Goal: Information Seeking & Learning: Check status

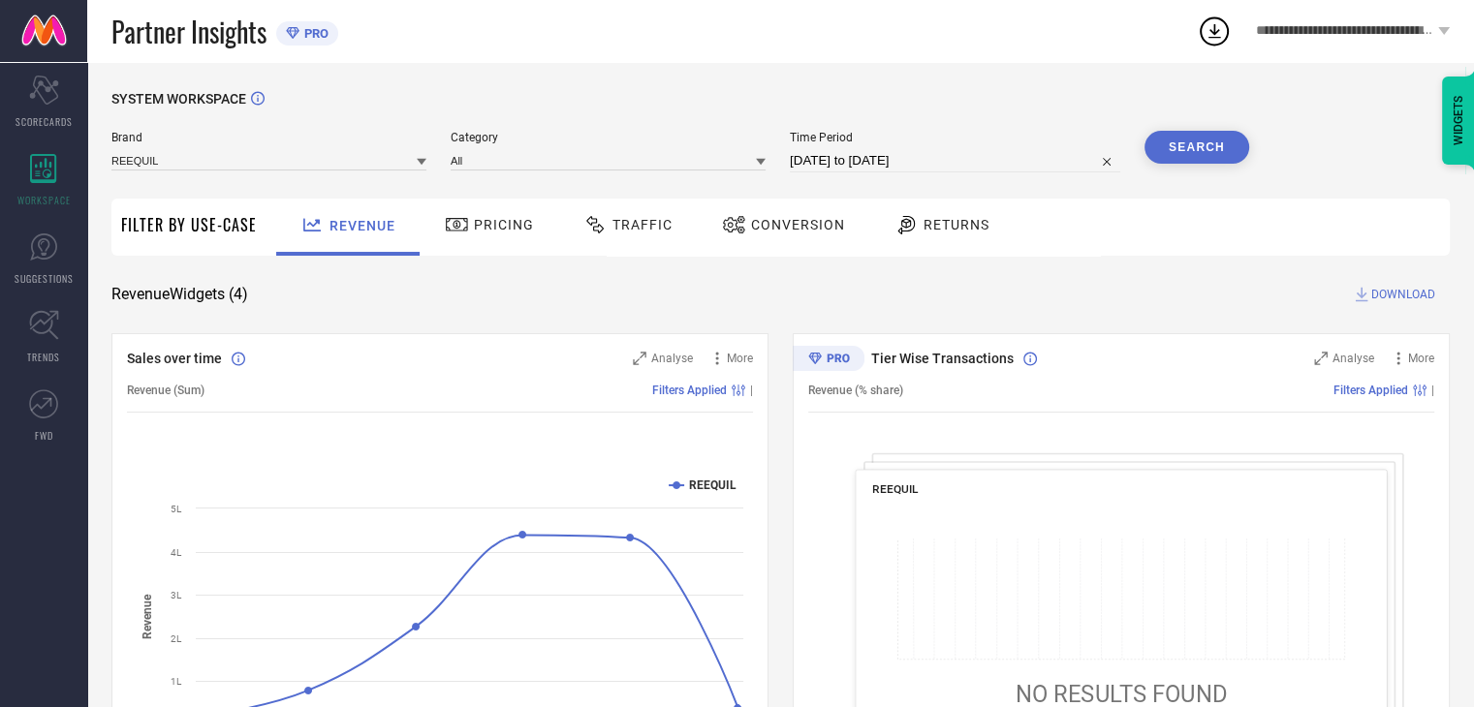
click at [765, 220] on span "Conversion" at bounding box center [798, 225] width 94 height 16
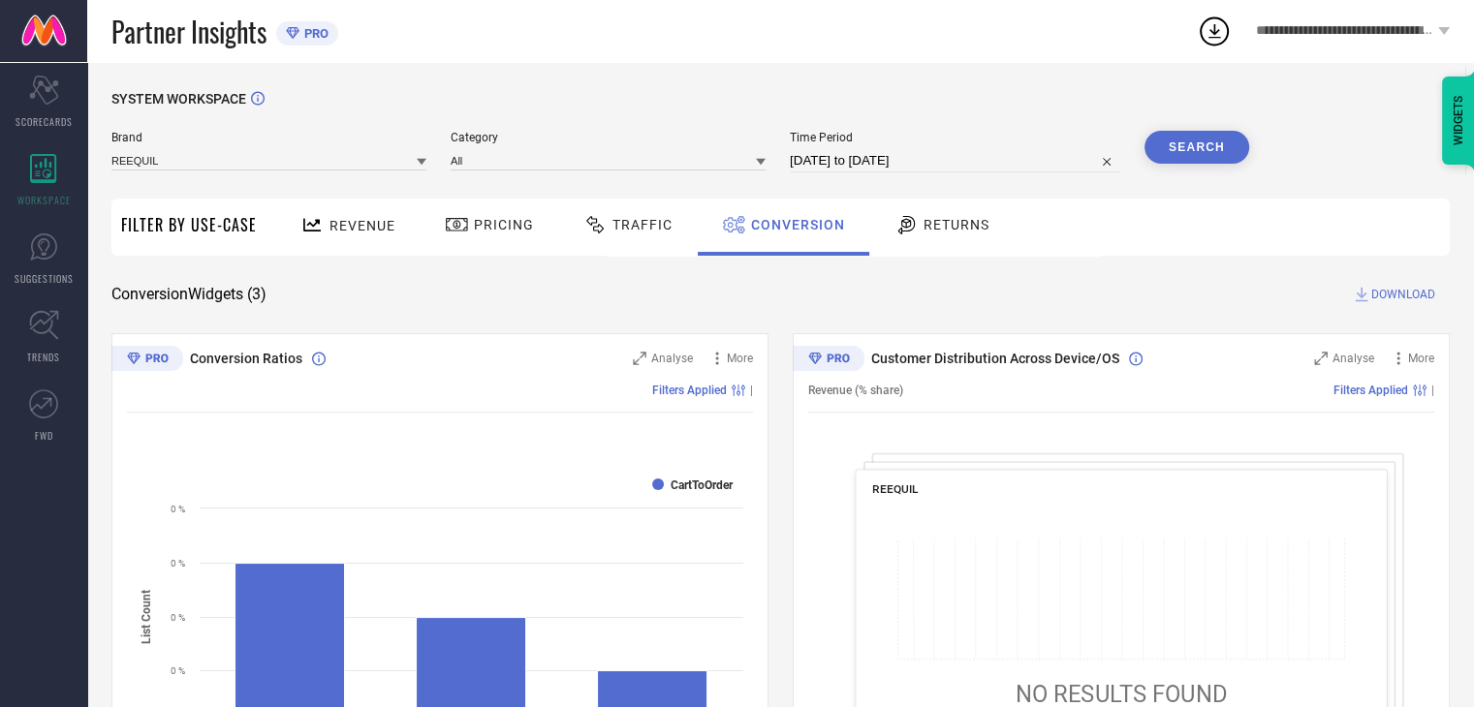
select select "7"
select select "2025"
select select "8"
select select "2025"
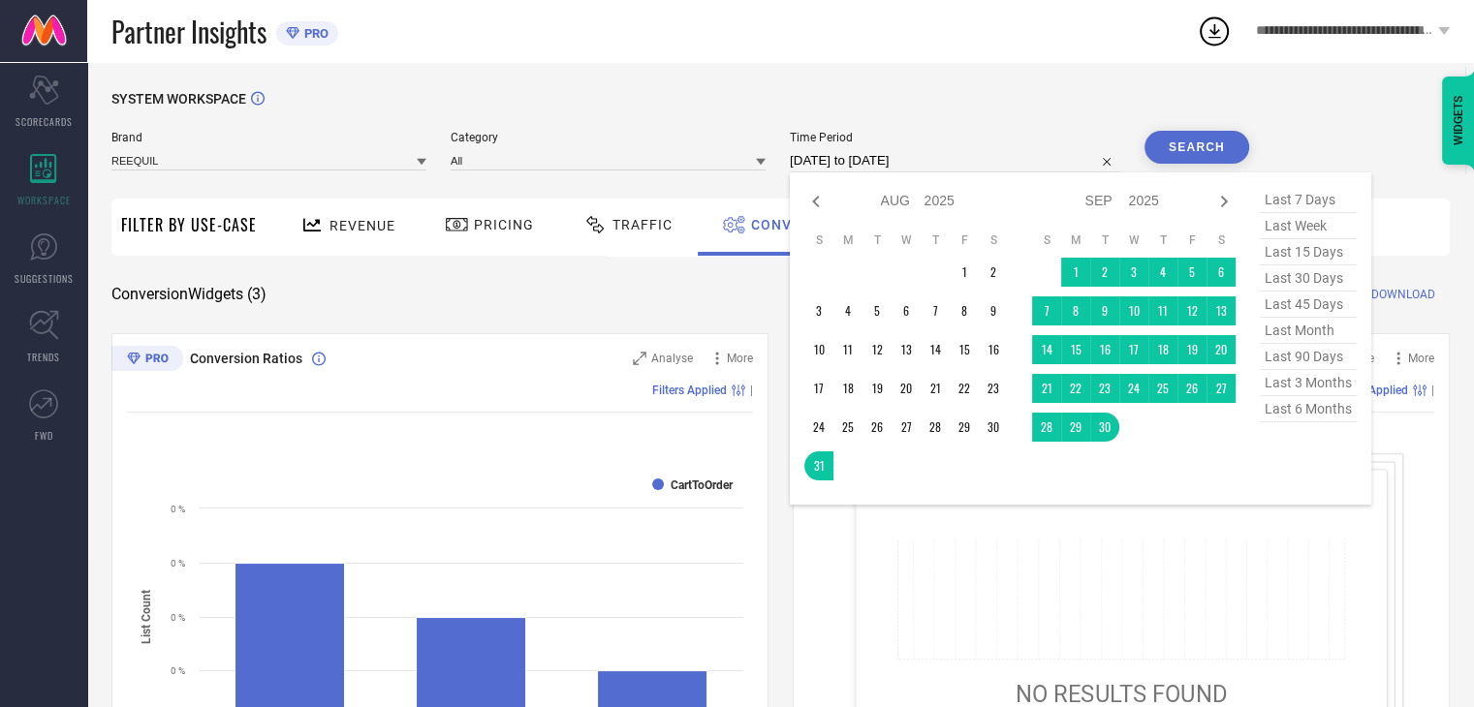
click at [889, 159] on input "[DATE] to [DATE]" at bounding box center [955, 160] width 330 height 23
click at [1140, 426] on td at bounding box center [1133, 427] width 29 height 29
click at [1140, 397] on td "24" at bounding box center [1133, 388] width 29 height 29
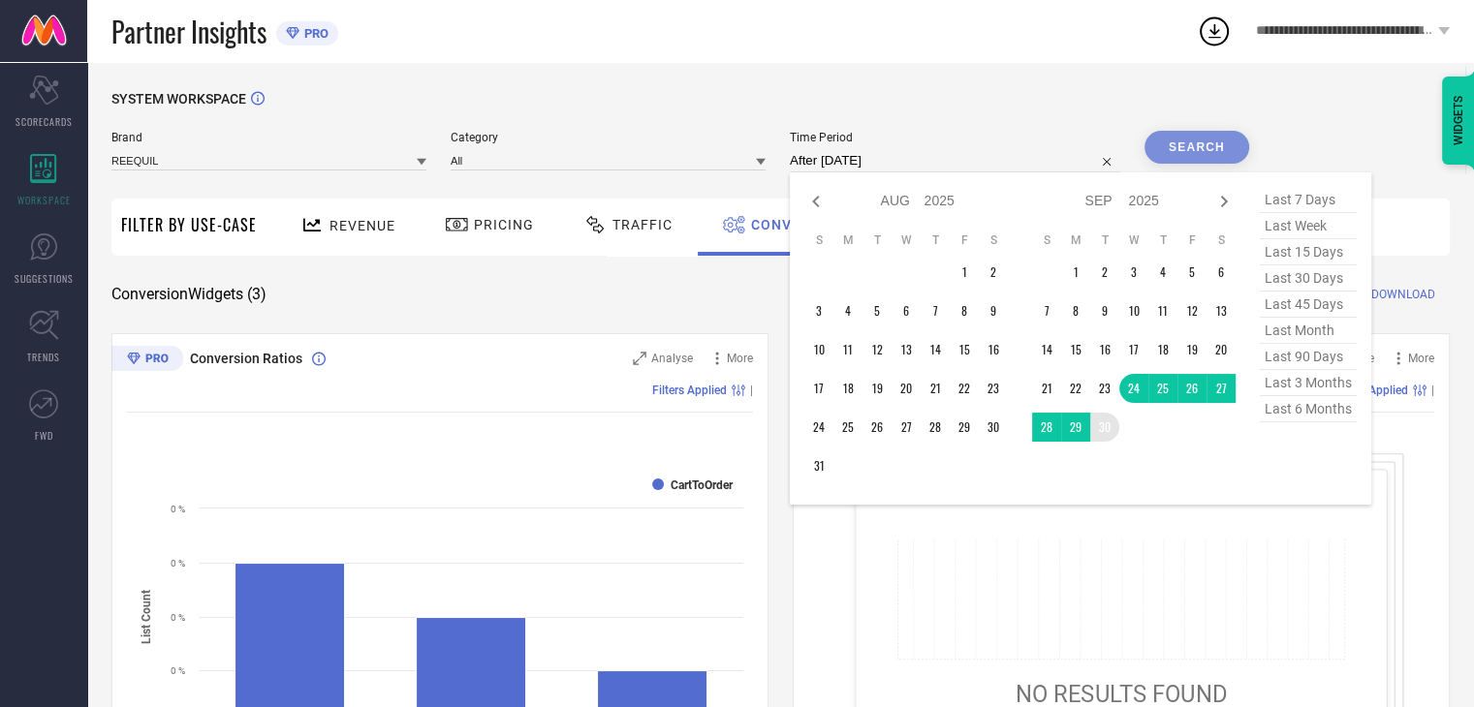
type input "[DATE] to [DATE]"
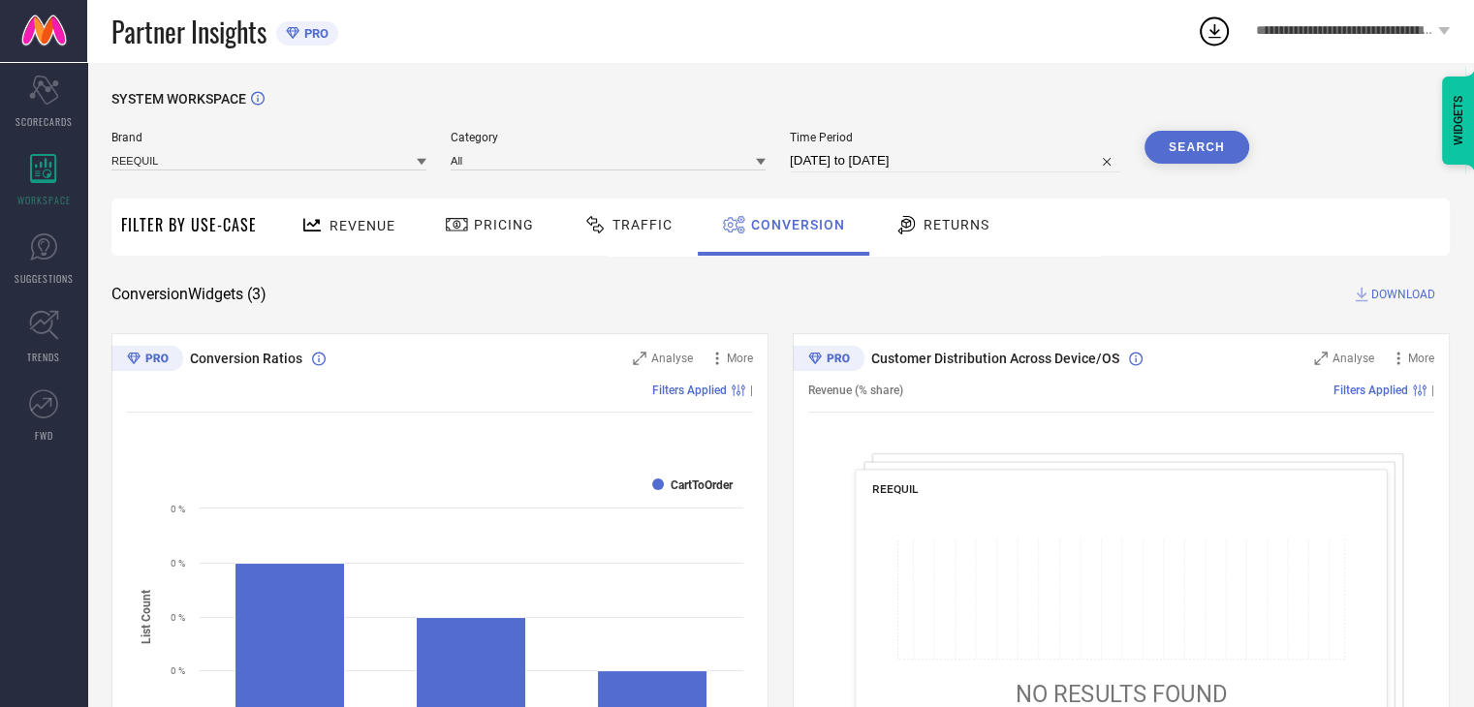
click at [1190, 151] on button "Search" at bounding box center [1196, 147] width 105 height 33
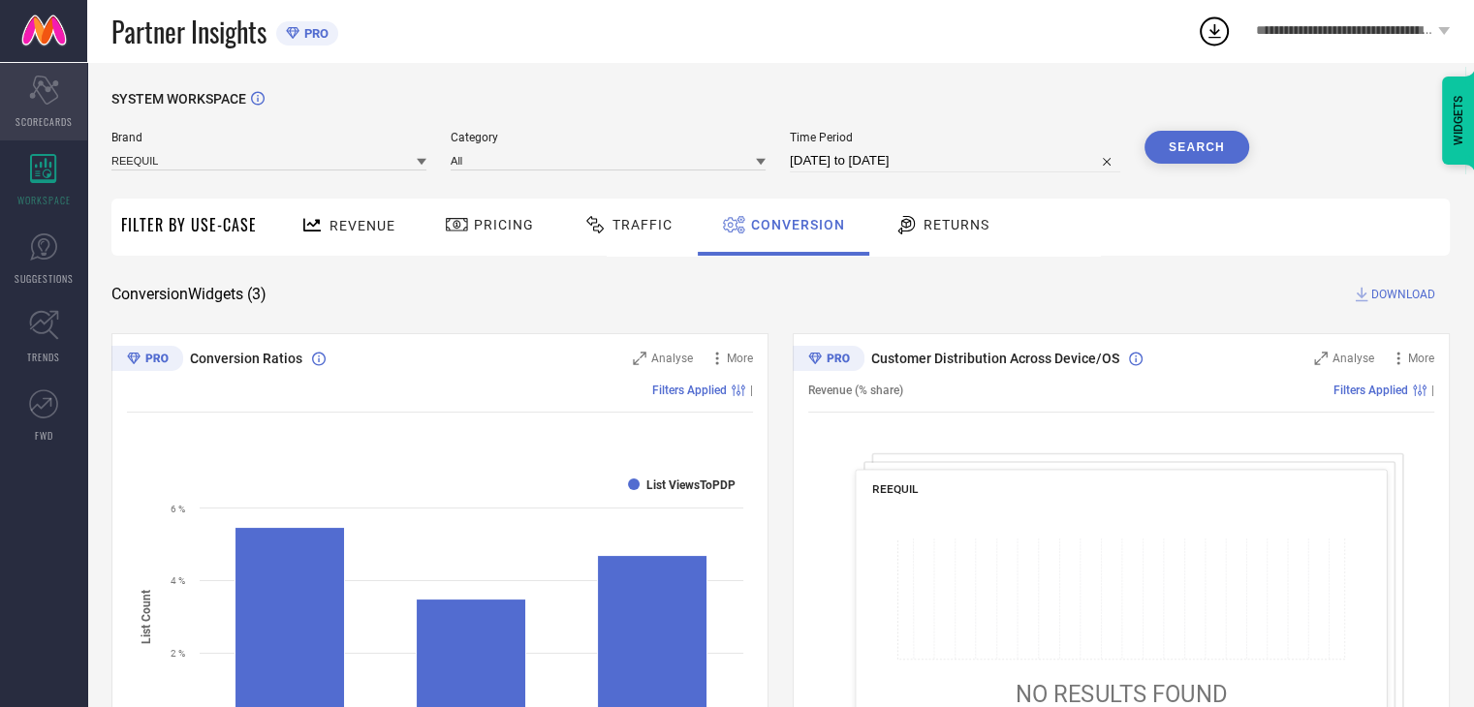
click at [47, 117] on span "SCORECARDS" at bounding box center [44, 121] width 57 height 15
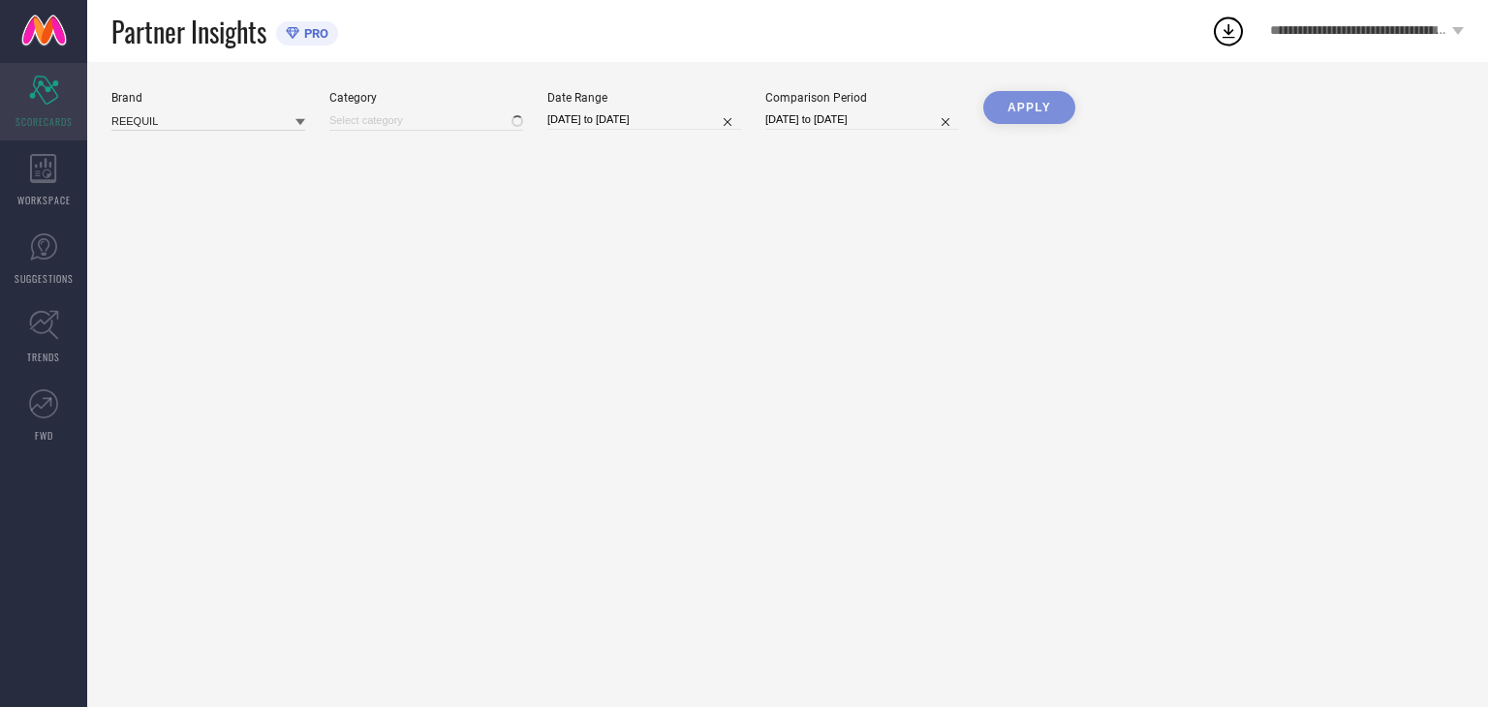
type input "All"
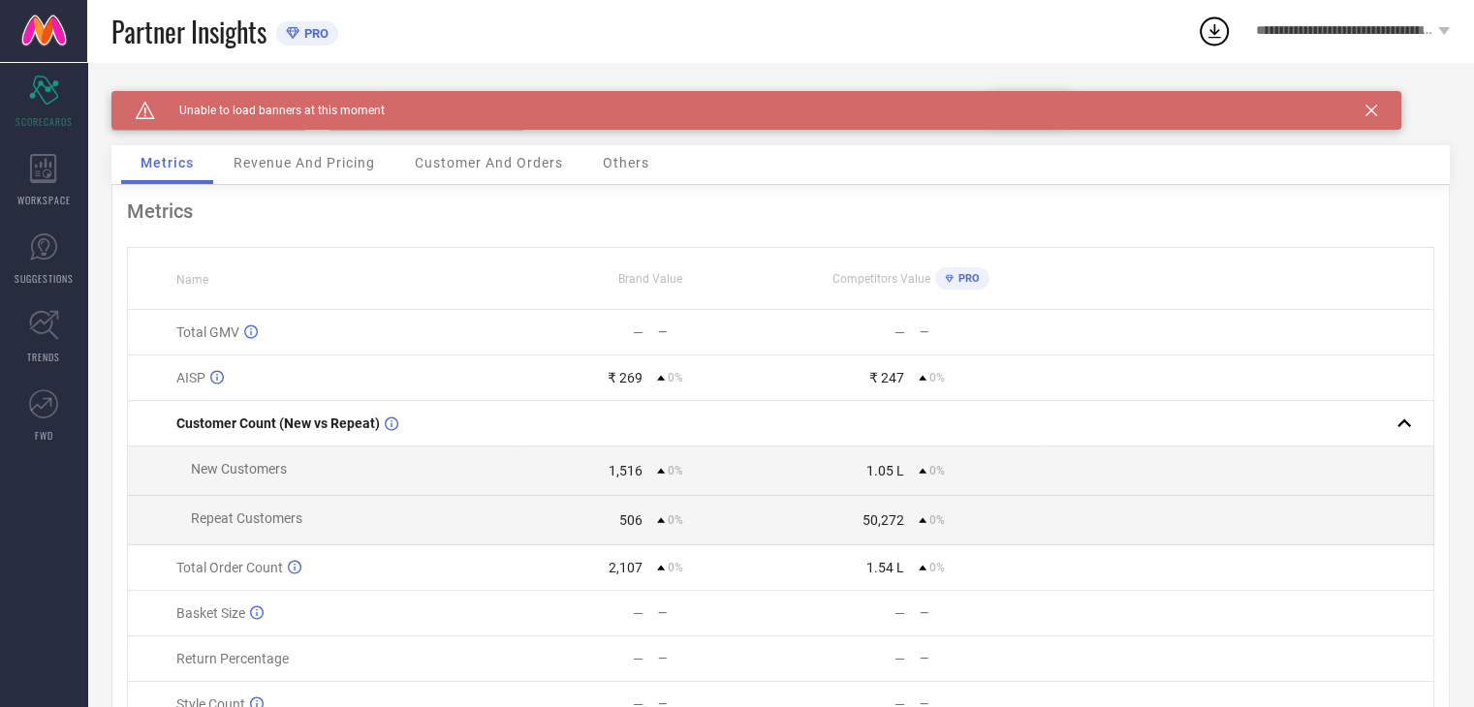
click at [1370, 110] on icon at bounding box center [1371, 111] width 12 height 12
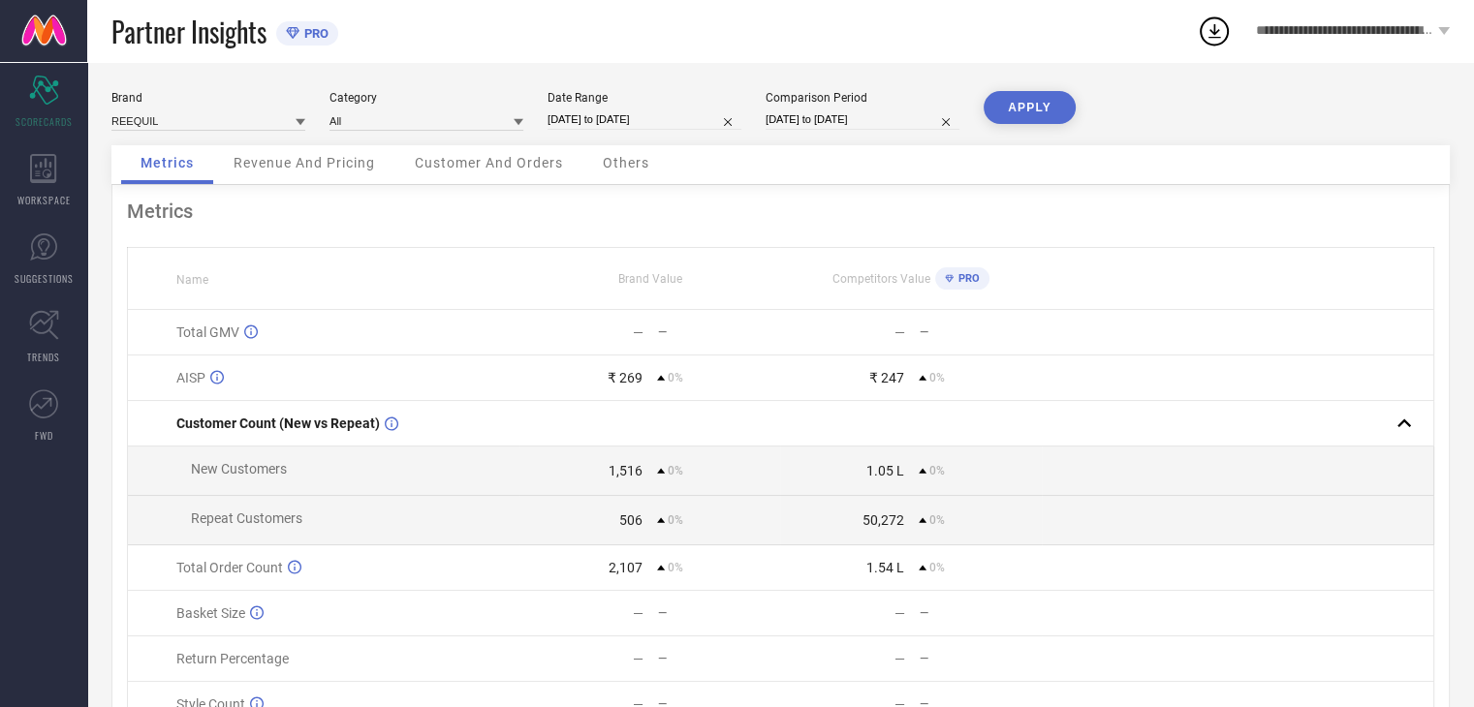
click at [684, 117] on input "[DATE] to [DATE]" at bounding box center [645, 120] width 194 height 20
select select "8"
select select "2025"
select select "9"
select select "2025"
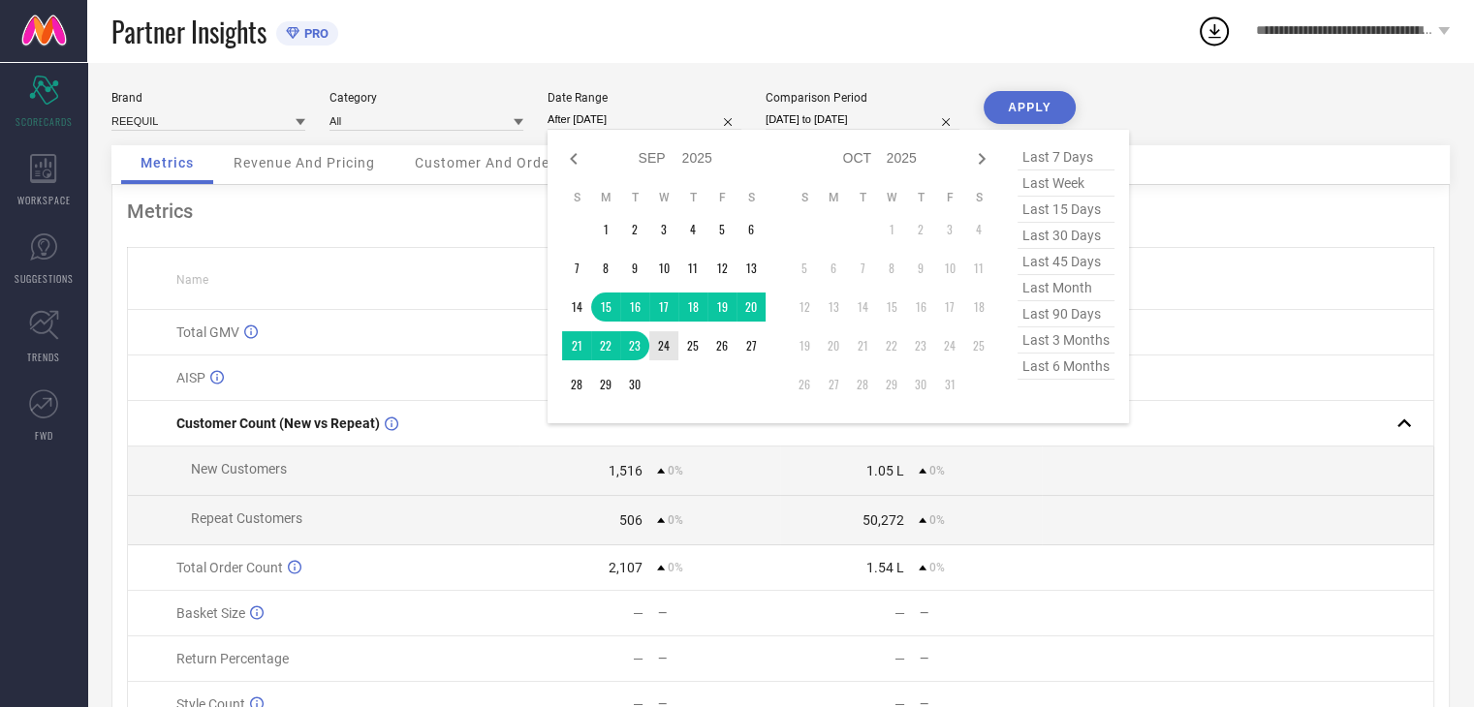
click at [660, 346] on td "24" at bounding box center [663, 345] width 29 height 29
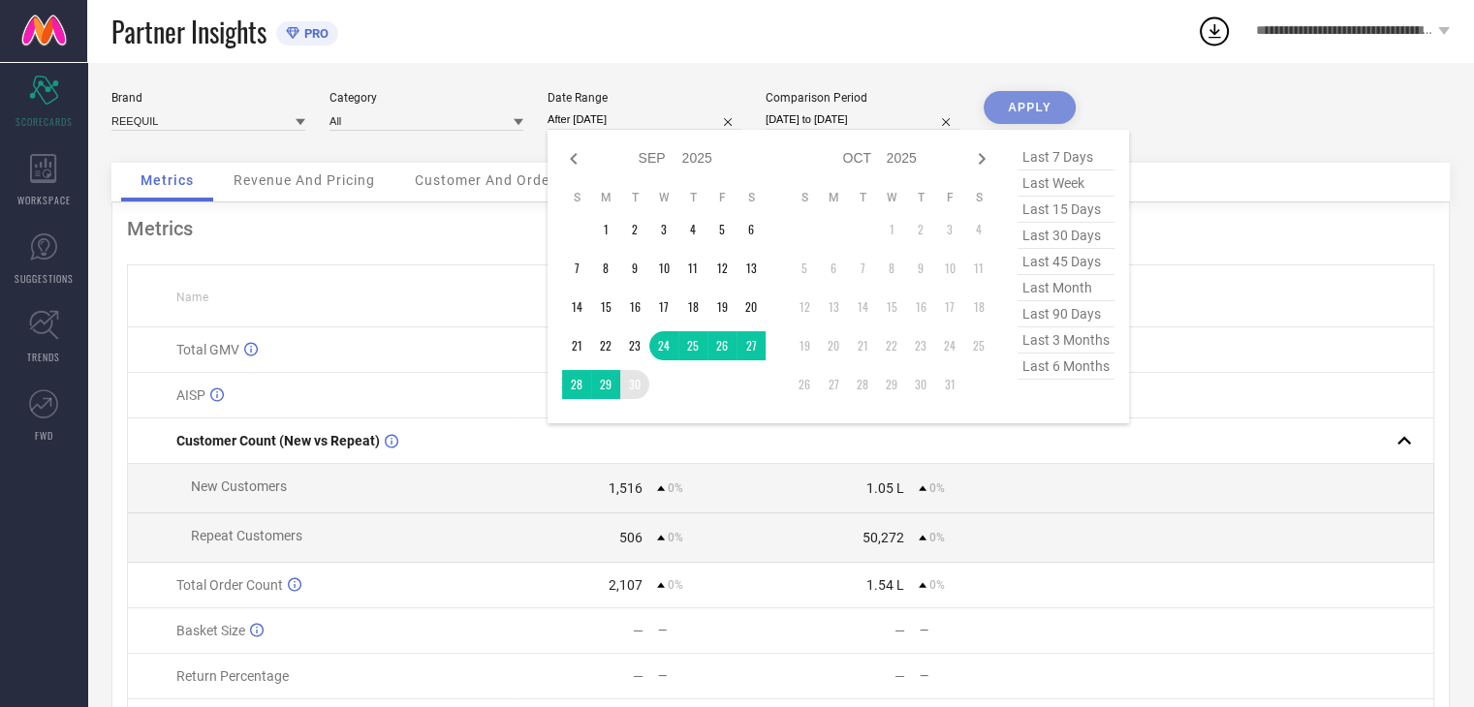
type input "[DATE] to [DATE]"
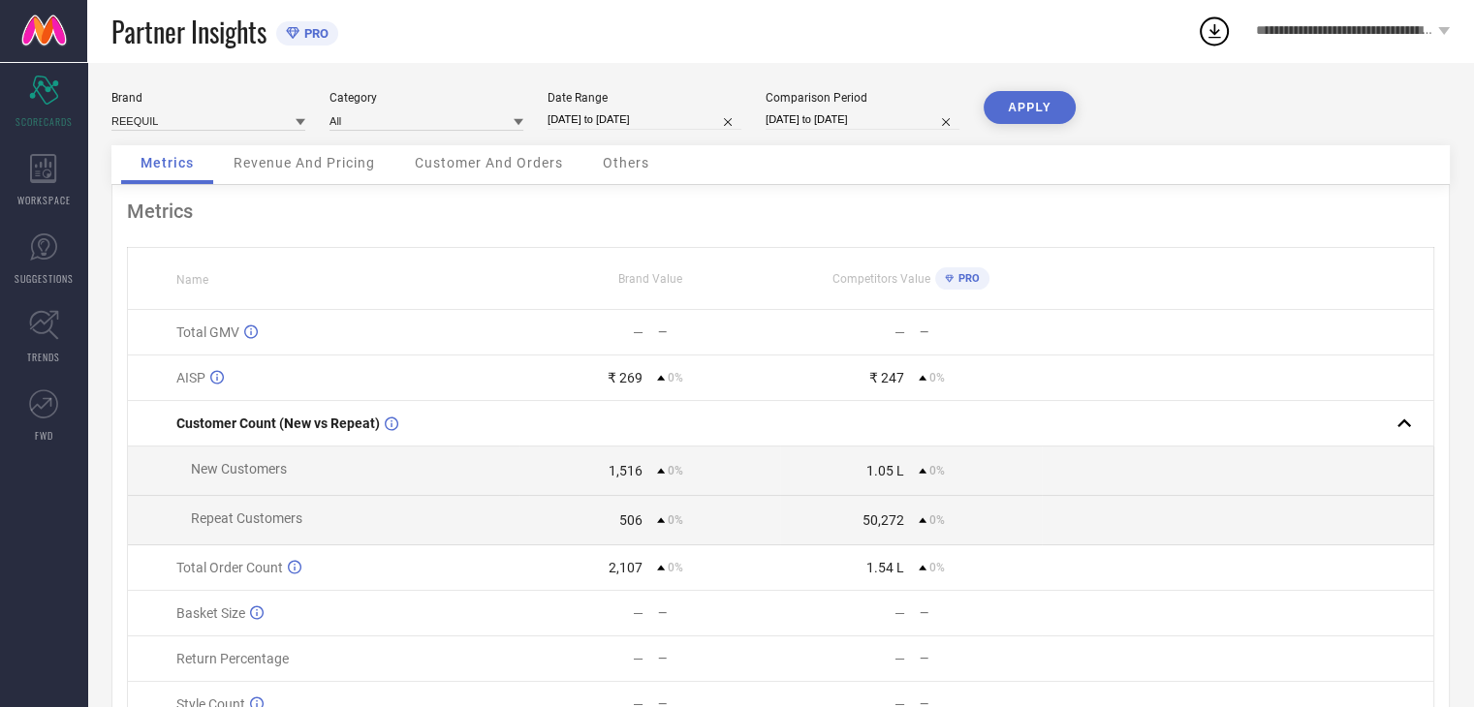
click at [860, 112] on input "[DATE] to [DATE]" at bounding box center [863, 120] width 194 height 20
select select "8"
select select "2025"
select select "9"
select select "2025"
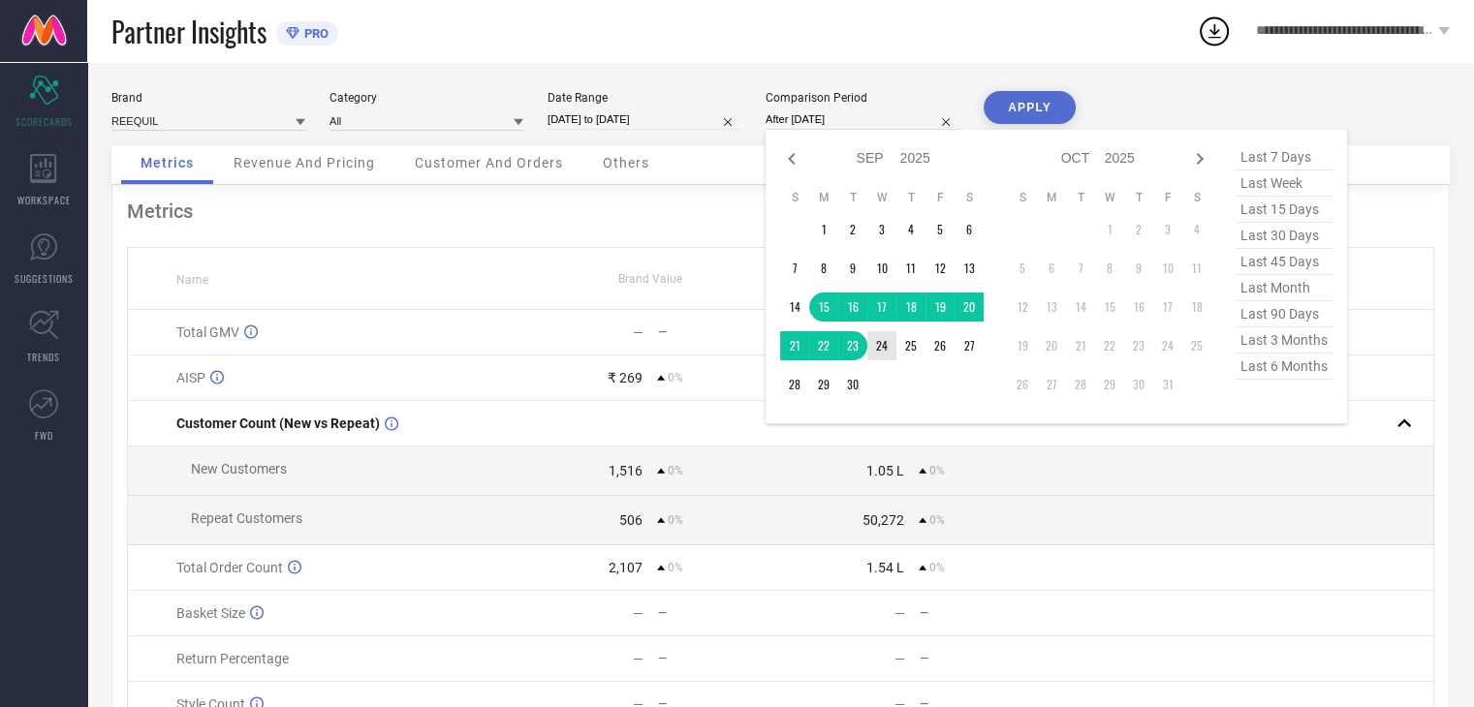
click at [881, 340] on td "24" at bounding box center [881, 345] width 29 height 29
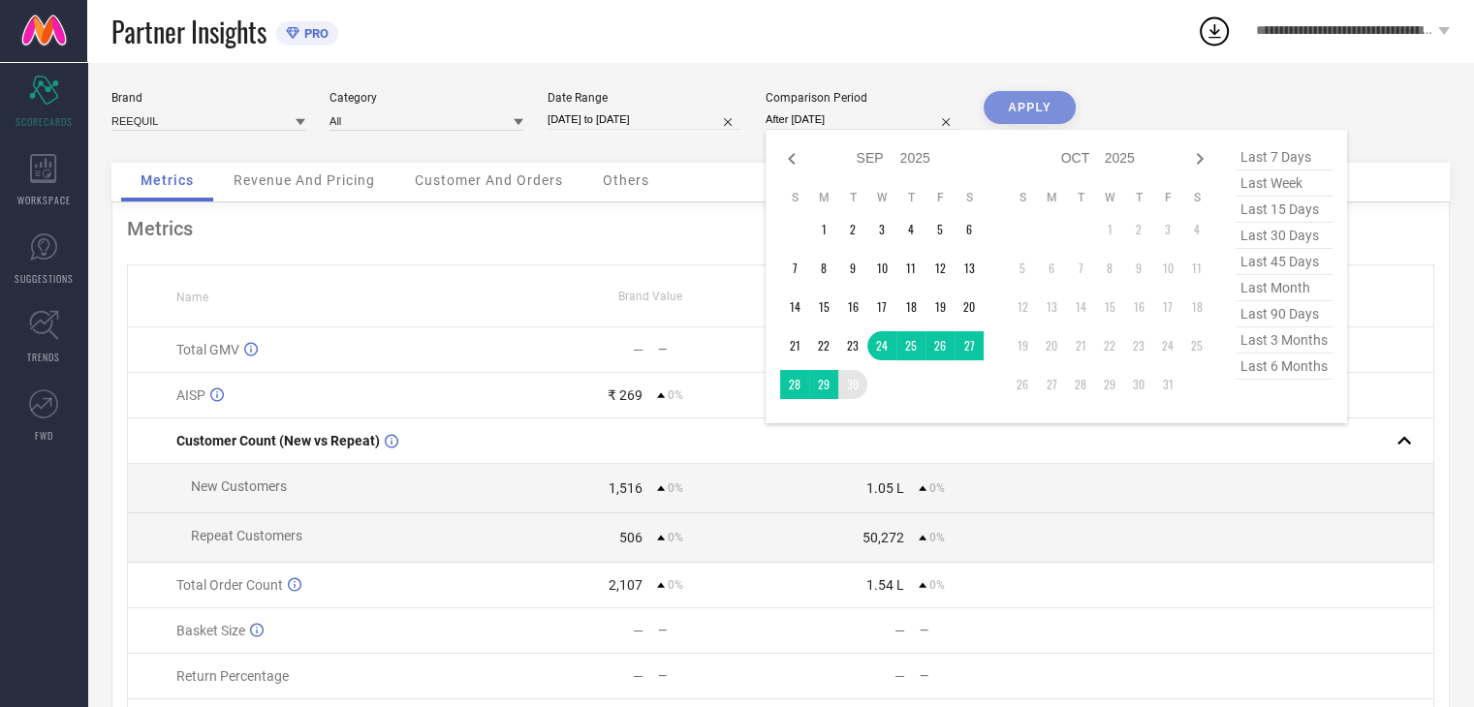
type input "[DATE] to [DATE]"
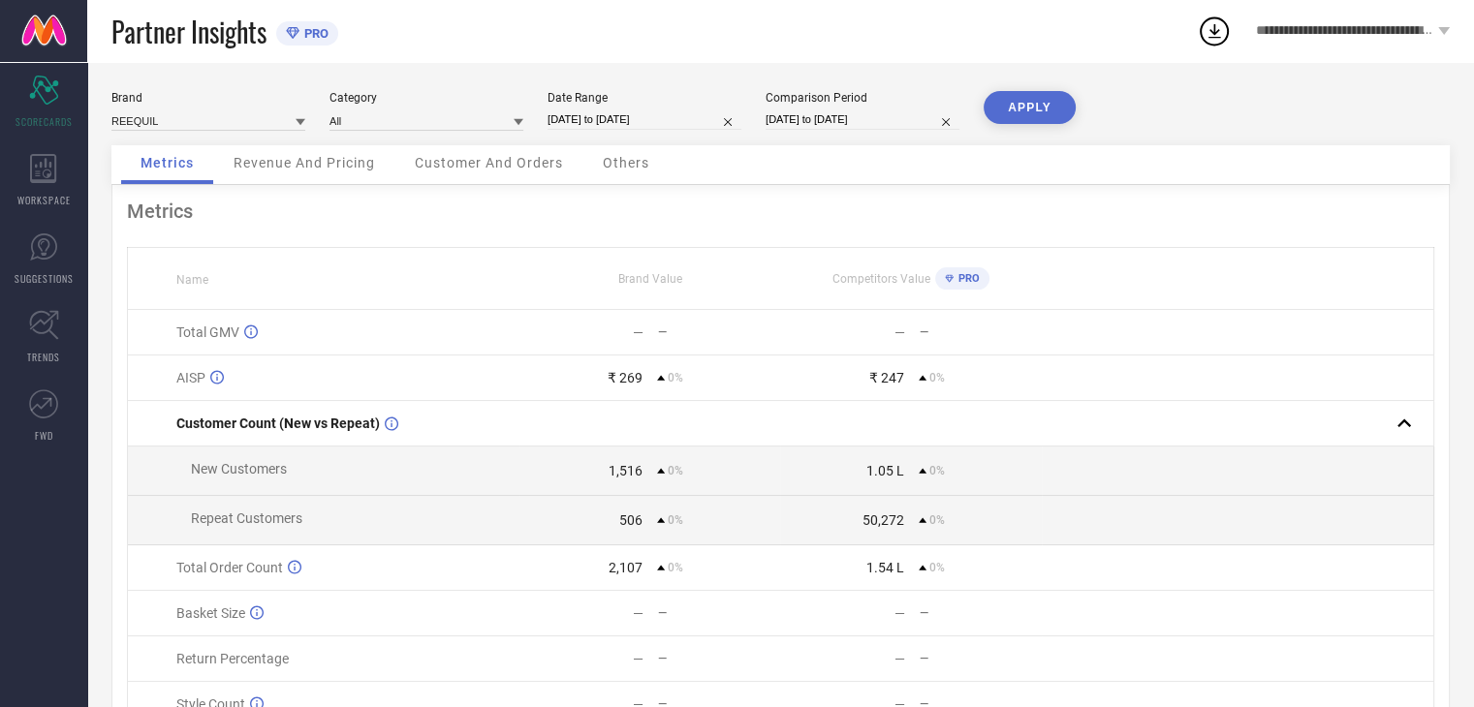
click at [1024, 107] on button "APPLY" at bounding box center [1030, 107] width 92 height 33
click at [642, 165] on span "Others" at bounding box center [626, 163] width 47 height 16
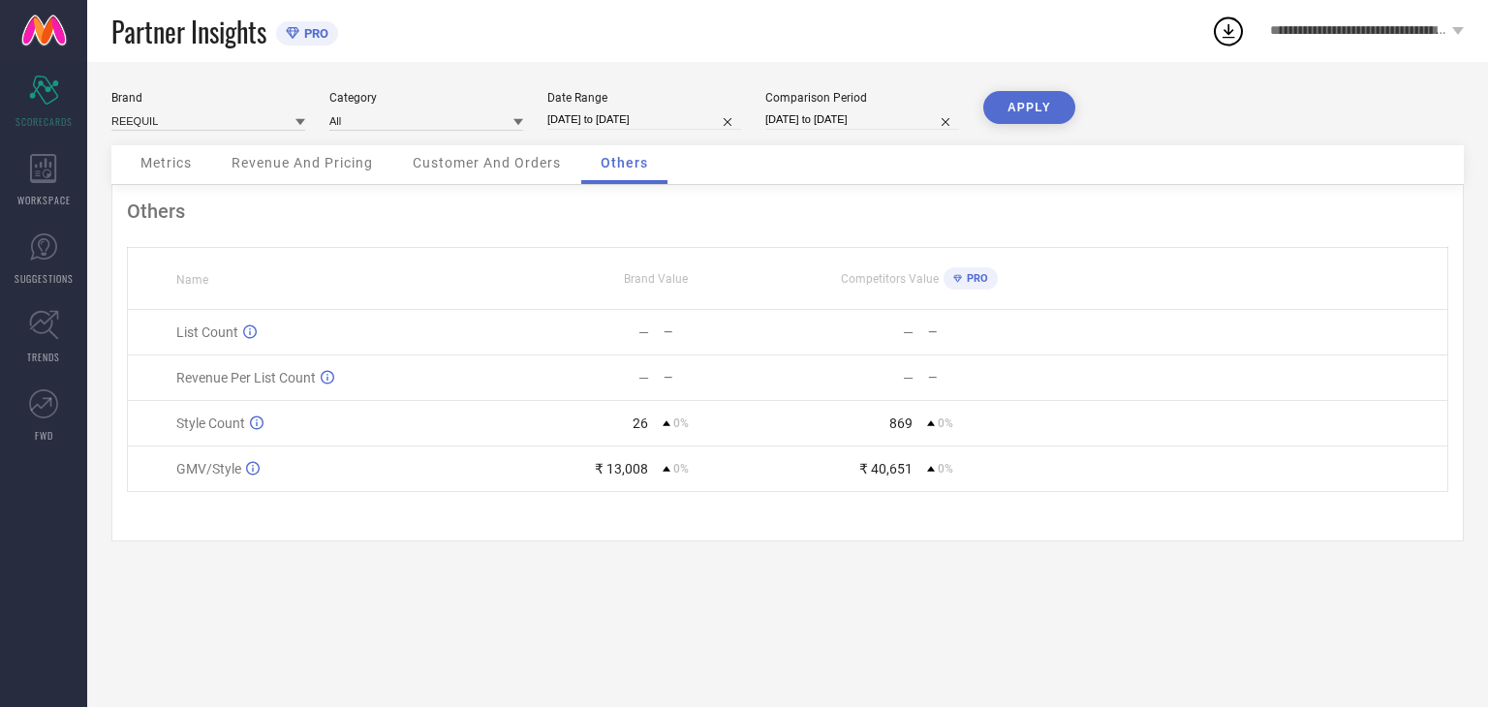
click at [169, 163] on span "Metrics" at bounding box center [166, 163] width 51 height 16
